Goal: Check status: Check status

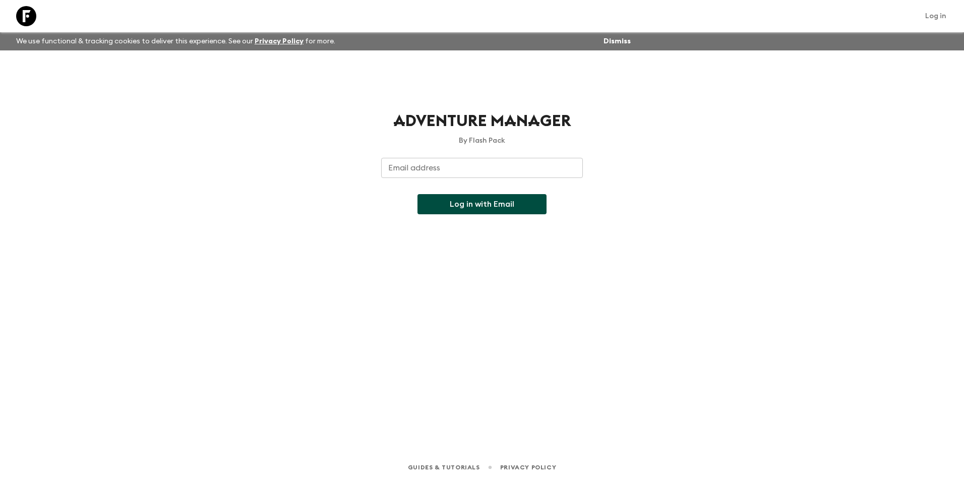
click at [451, 169] on input "Email address" at bounding box center [482, 168] width 202 height 20
type input "[EMAIL_ADDRESS][DOMAIN_NAME]"
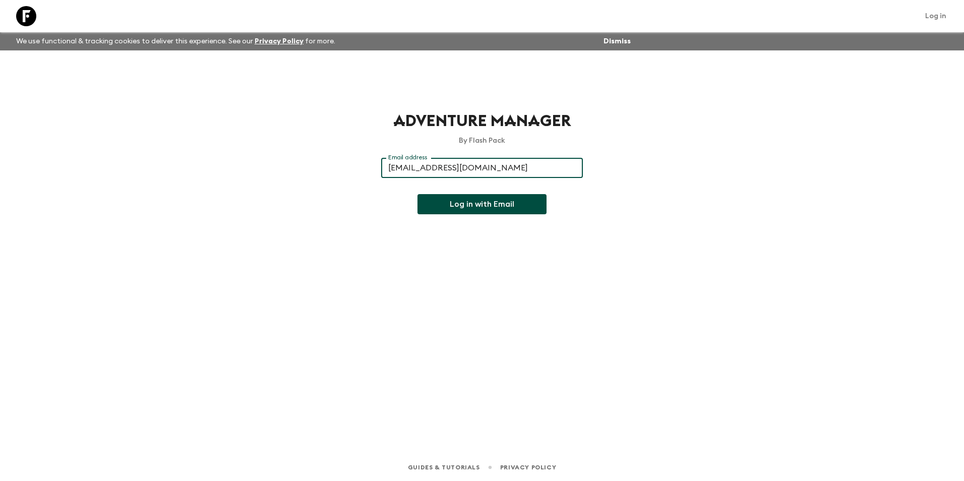
click at [471, 209] on button "Log in with Email" at bounding box center [482, 204] width 129 height 20
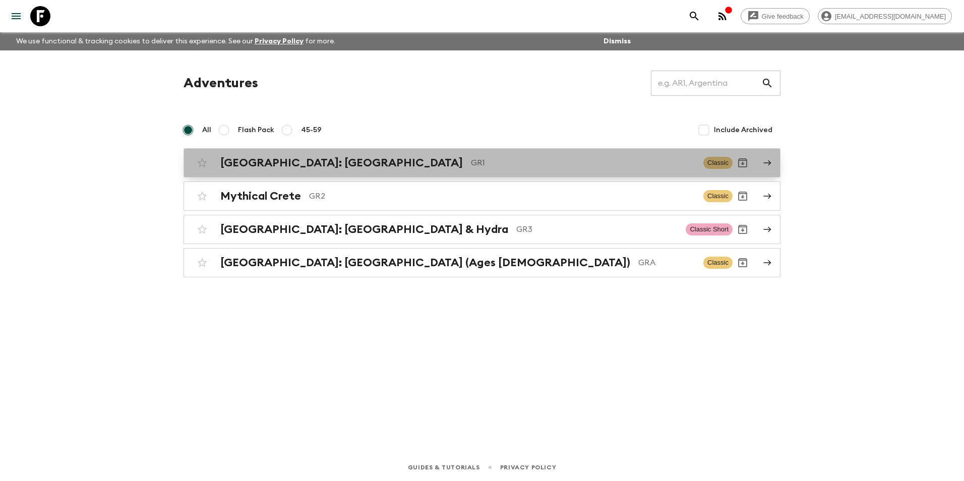
click at [271, 163] on h2 "[GEOGRAPHIC_DATA]: [GEOGRAPHIC_DATA]" at bounding box center [341, 162] width 243 height 13
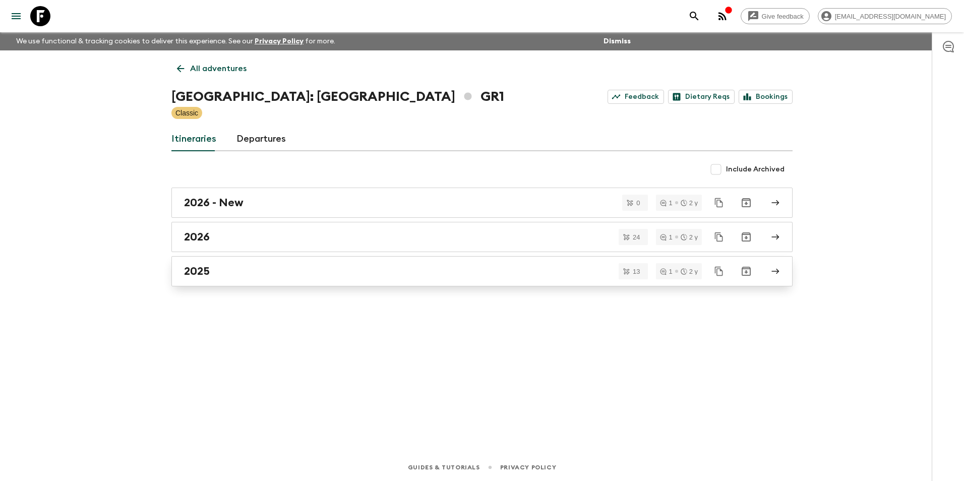
click at [195, 273] on h2 "2025" at bounding box center [197, 271] width 26 height 13
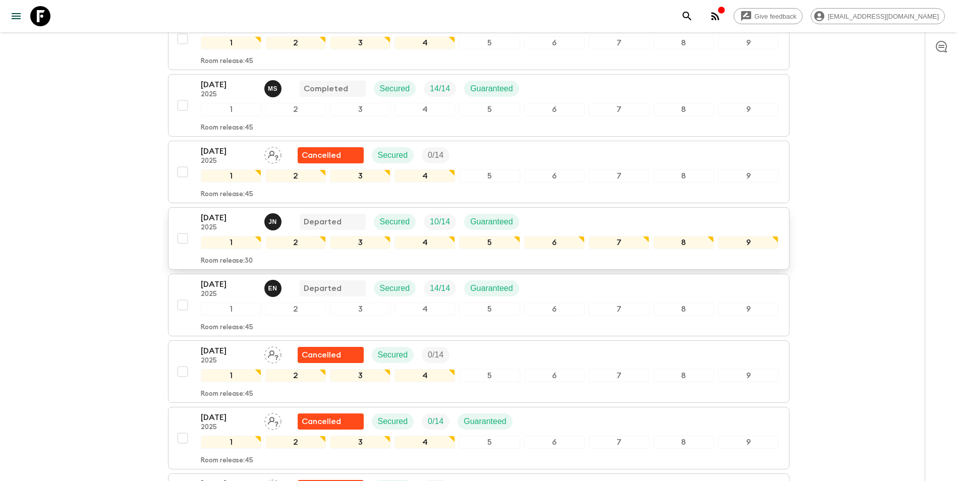
scroll to position [536, 0]
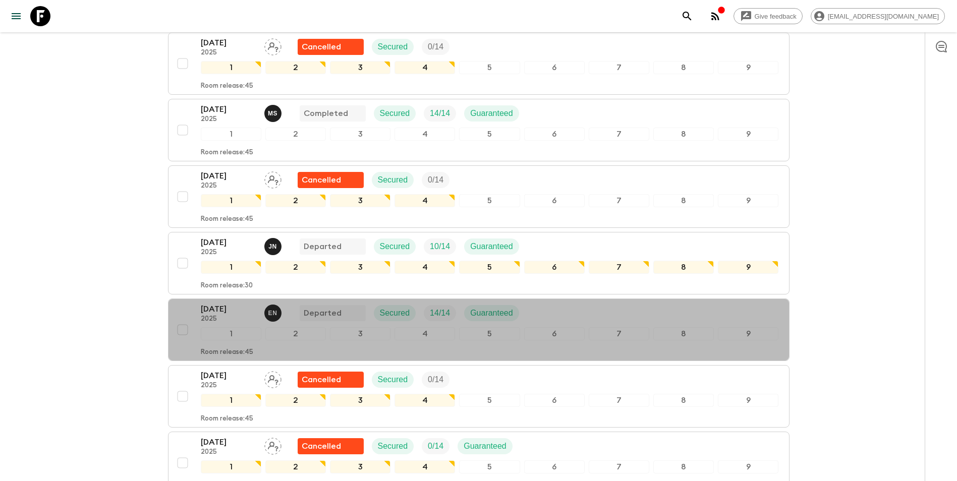
click at [225, 303] on p "[DATE]" at bounding box center [228, 309] width 55 height 12
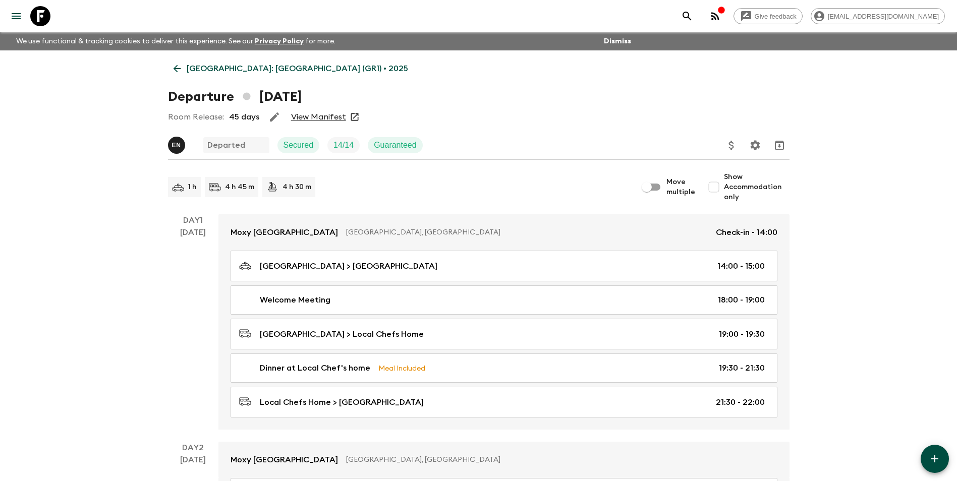
click at [323, 117] on link "View Manifest" at bounding box center [318, 117] width 55 height 10
